Goal: Information Seeking & Learning: Learn about a topic

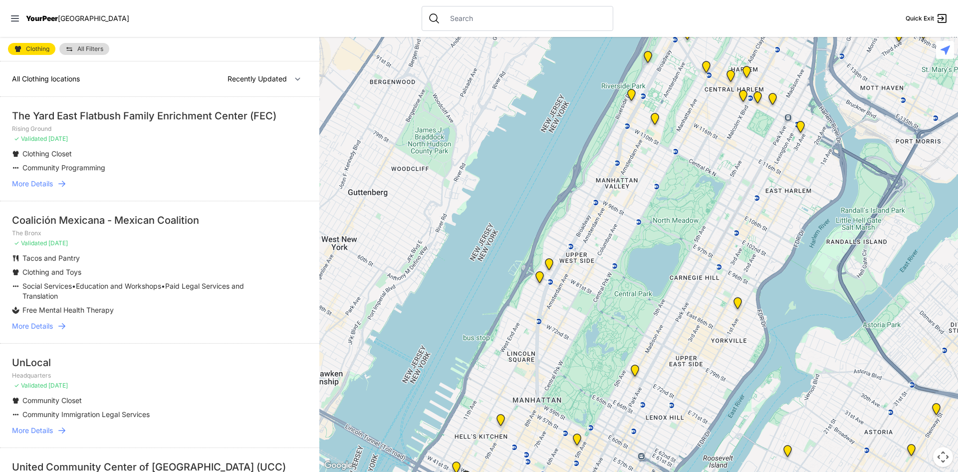
click at [99, 142] on p "✓ Validated [DATE]" at bounding box center [159, 139] width 295 height 8
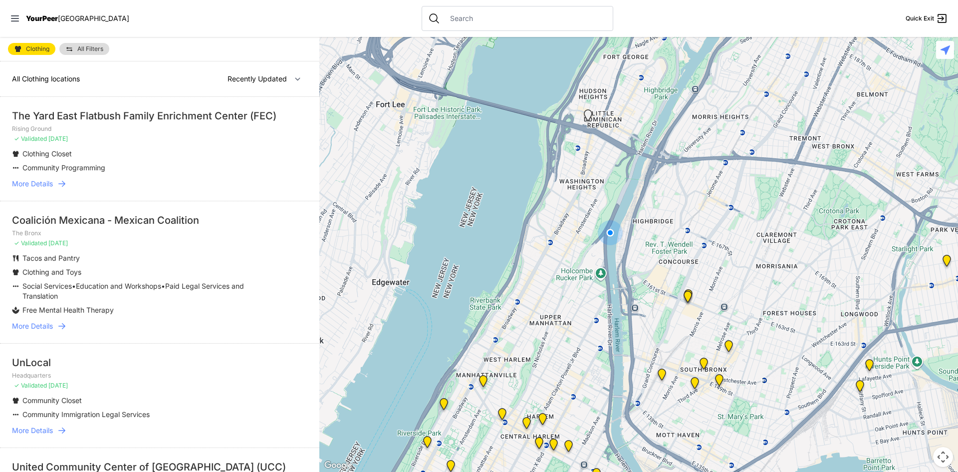
select select "nearby"
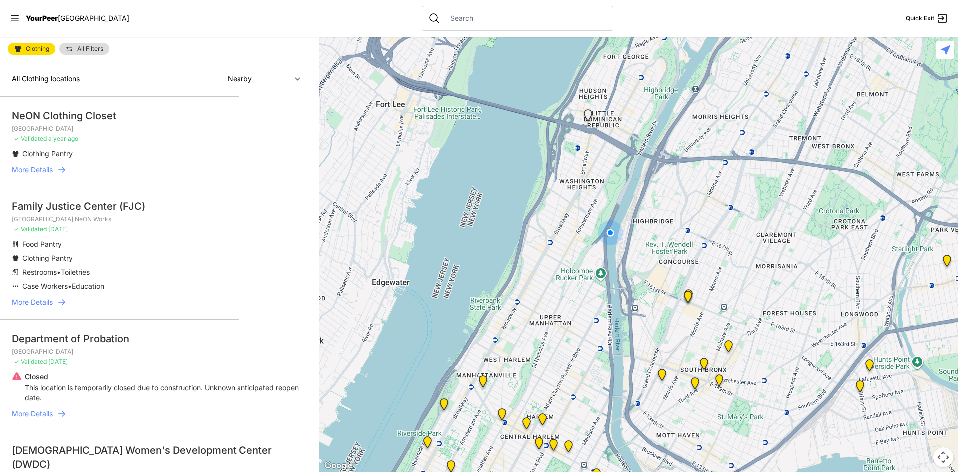
click at [44, 170] on span "More Details" at bounding box center [32, 170] width 41 height 10
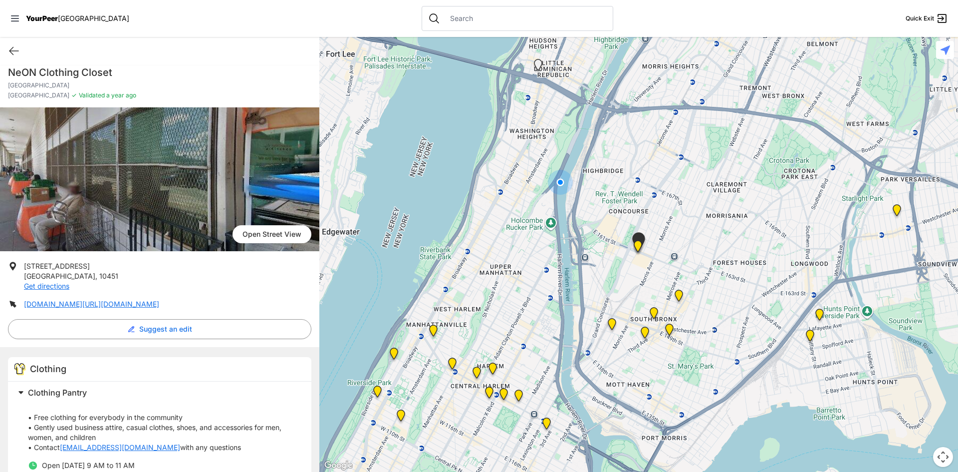
scroll to position [32, 0]
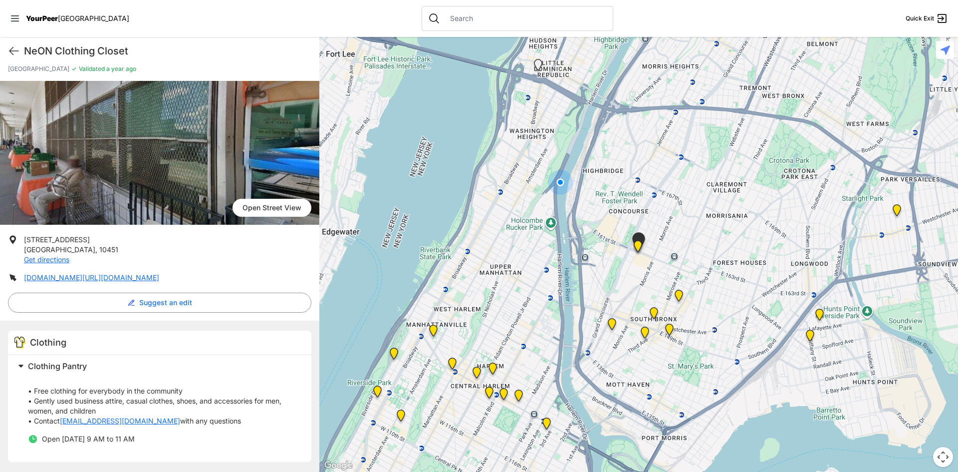
click at [638, 246] on img "South Bronx NeON Works" at bounding box center [638, 248] width 12 height 16
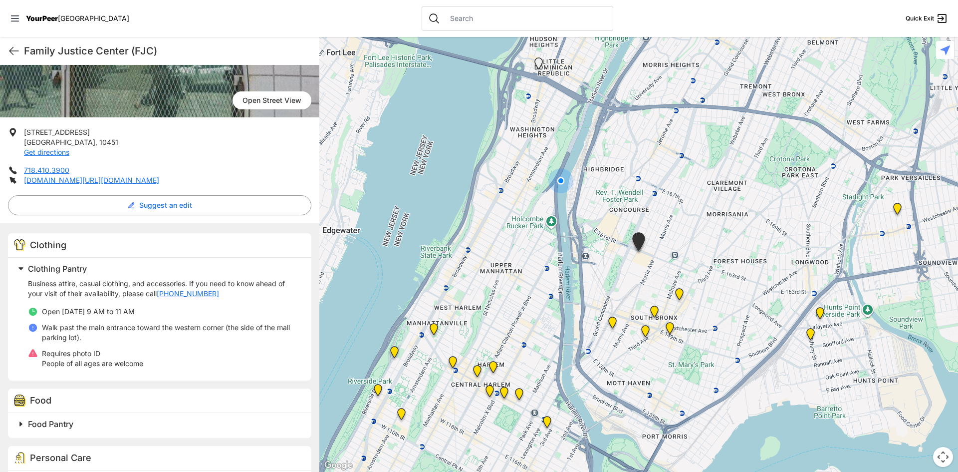
scroll to position [130, 0]
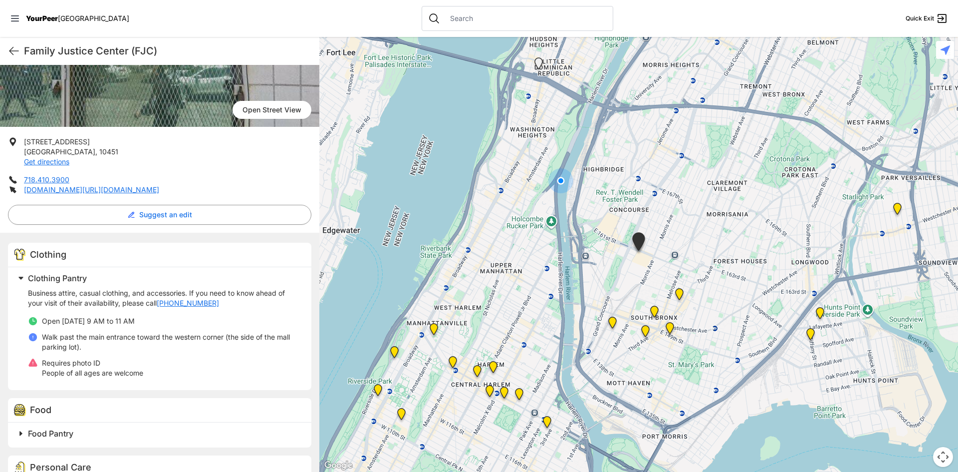
click at [612, 320] on img "Harm Reduction Center" at bounding box center [612, 324] width 12 height 16
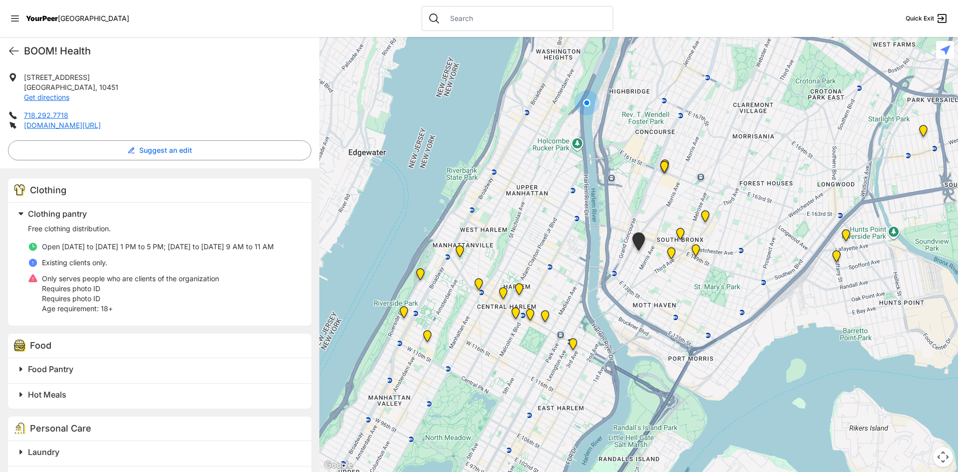
scroll to position [193, 0]
click at [672, 254] on img at bounding box center [671, 255] width 12 height 16
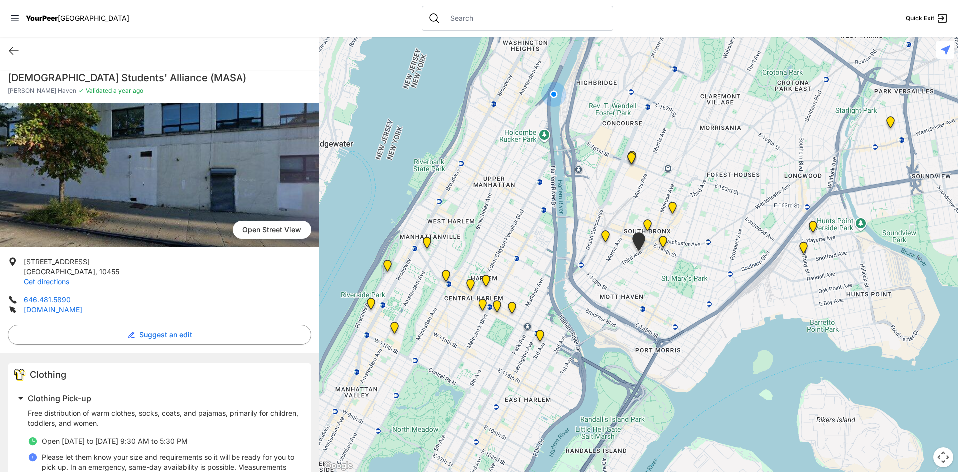
click at [662, 243] on img "The Bronx Pride Center" at bounding box center [663, 244] width 12 height 16
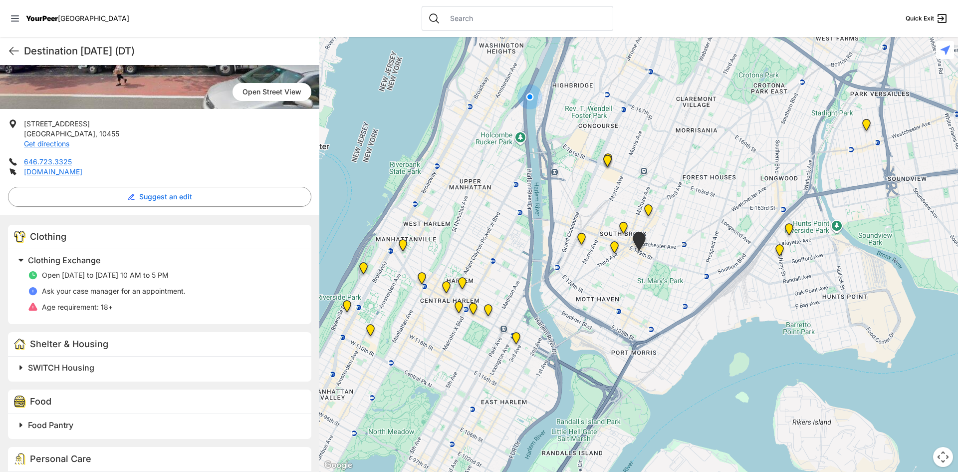
scroll to position [147, 0]
click at [778, 251] on img at bounding box center [779, 252] width 12 height 16
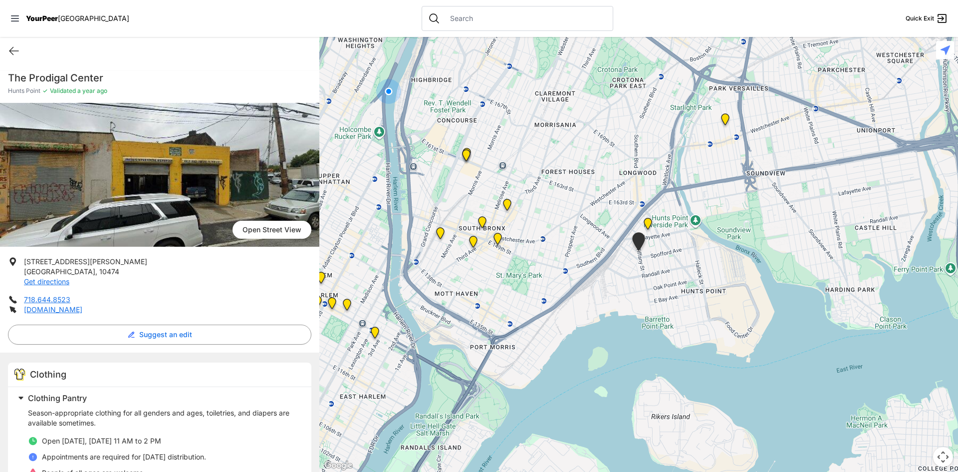
click at [650, 224] on img "Living Room 24-Hour Drop-In Center" at bounding box center [648, 226] width 12 height 16
click at [647, 222] on img "Living Room 24-Hour Drop-In Center" at bounding box center [648, 226] width 12 height 16
click at [651, 222] on img "Living Room 24-Hour Drop-In Center" at bounding box center [648, 226] width 12 height 16
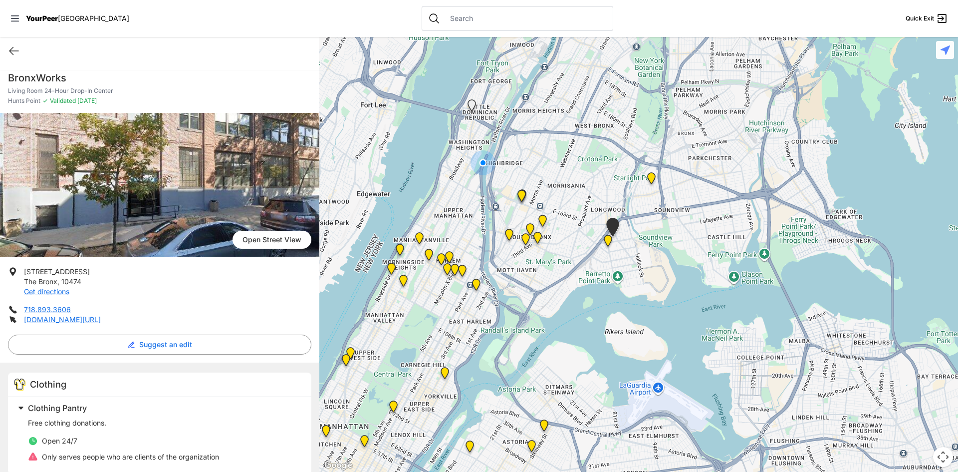
click at [476, 284] on img "Main Location" at bounding box center [476, 286] width 12 height 16
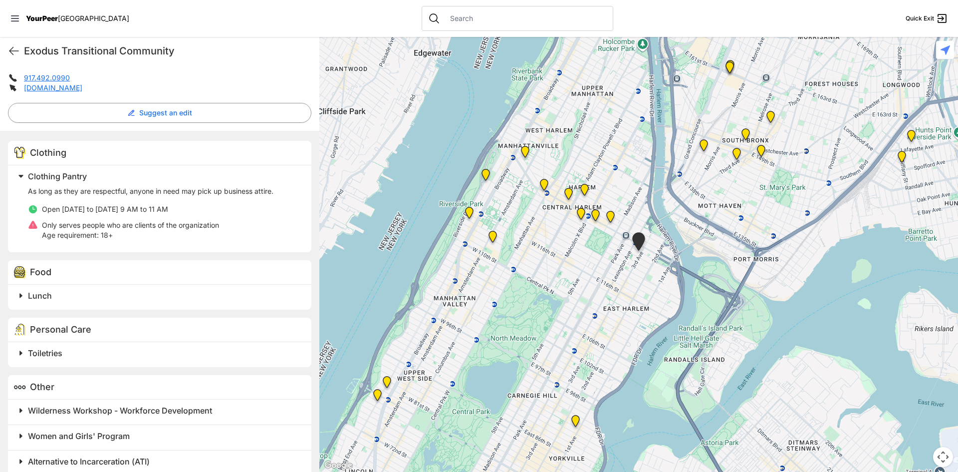
scroll to position [245, 0]
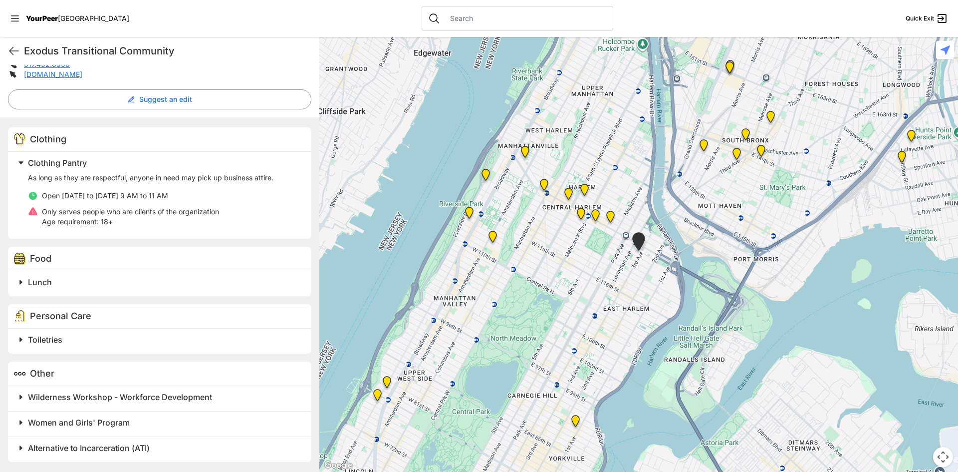
click at [119, 425] on span "Women and Girls' Program" at bounding box center [79, 422] width 102 height 10
